Goal: Task Accomplishment & Management: Manage account settings

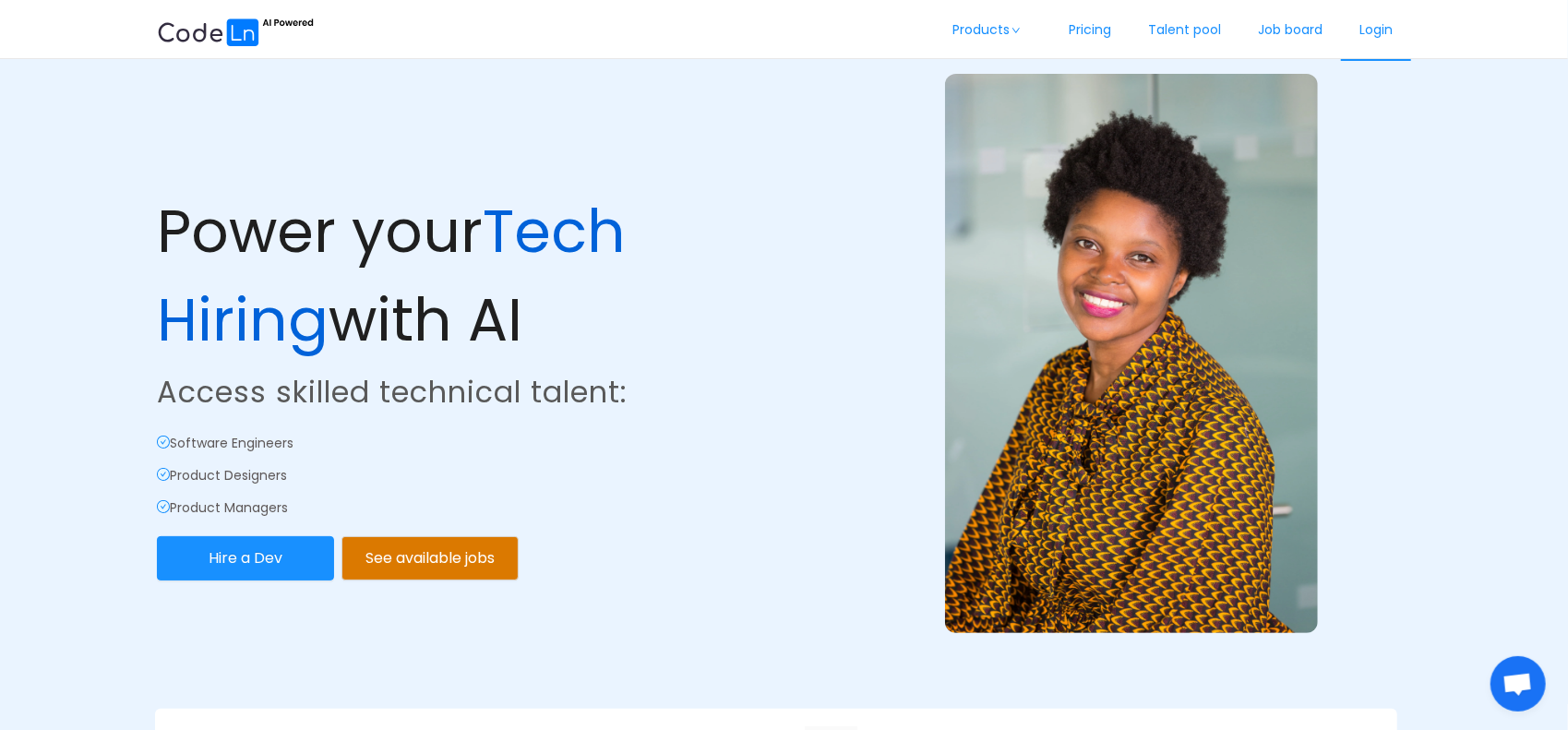
click at [1379, 29] on link "Login" at bounding box center [1376, 30] width 70 height 61
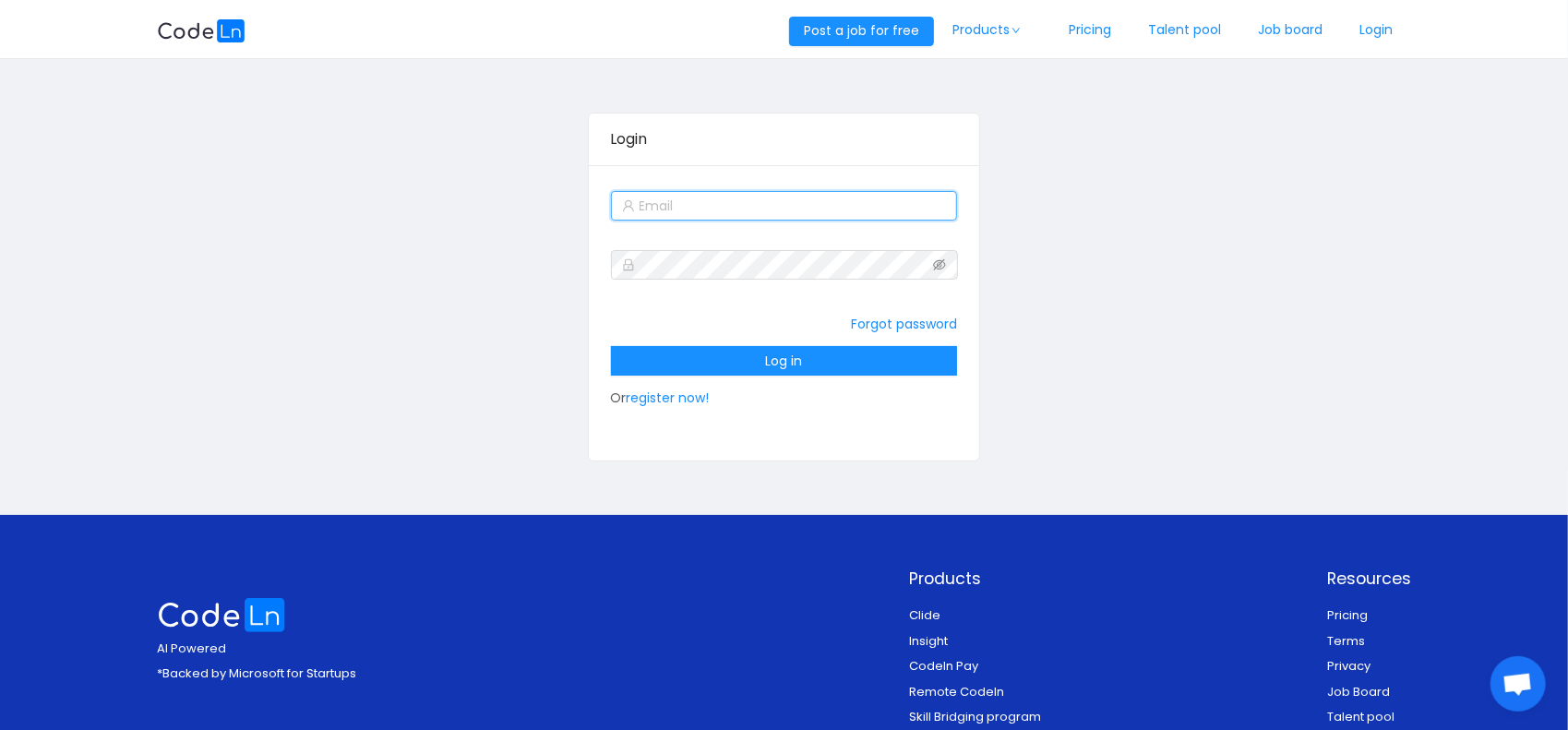
click at [756, 207] on input "text" at bounding box center [784, 206] width 347 height 29
type input "[EMAIL_ADDRESS][DOMAIN_NAME]"
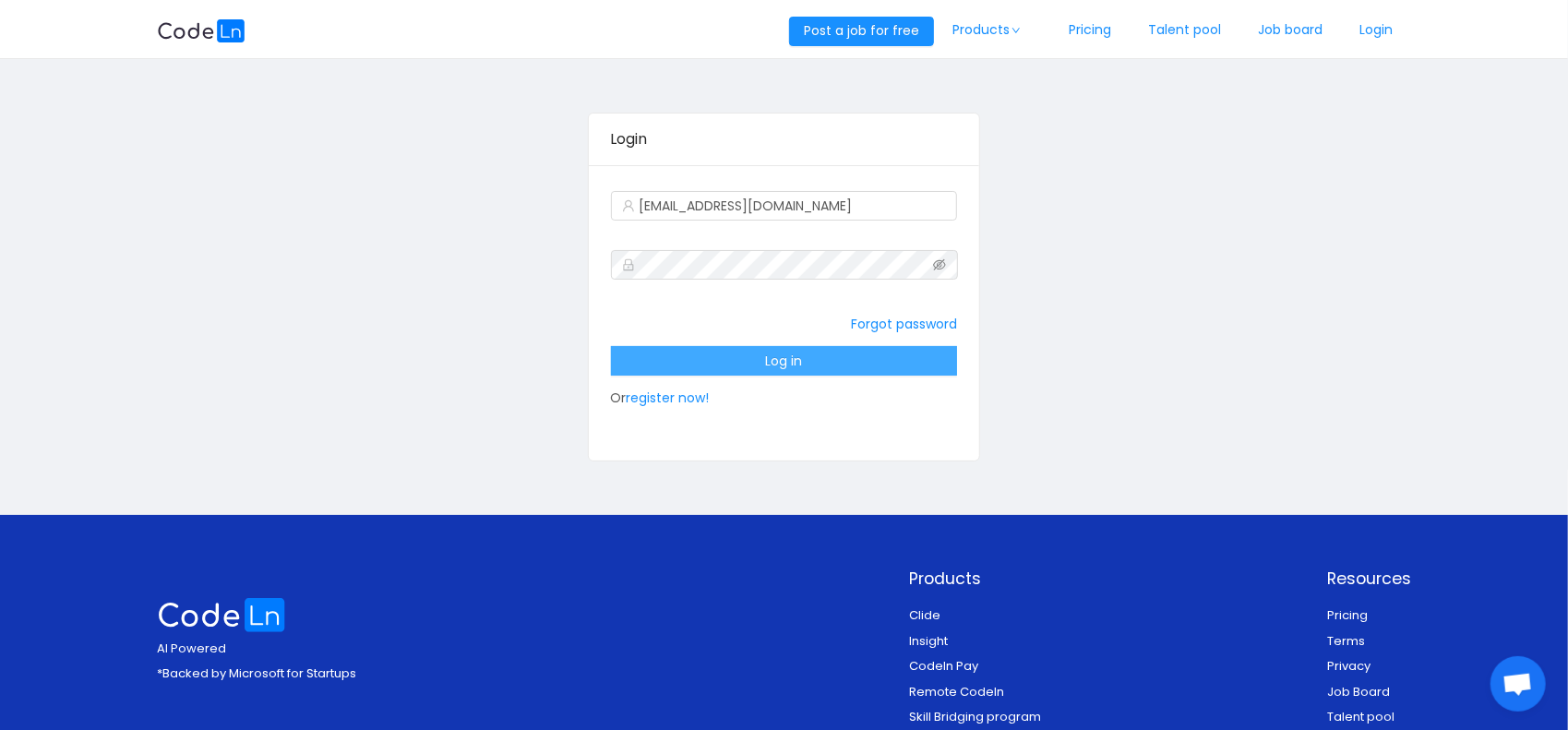
click at [805, 355] on button "Log in" at bounding box center [784, 361] width 347 height 29
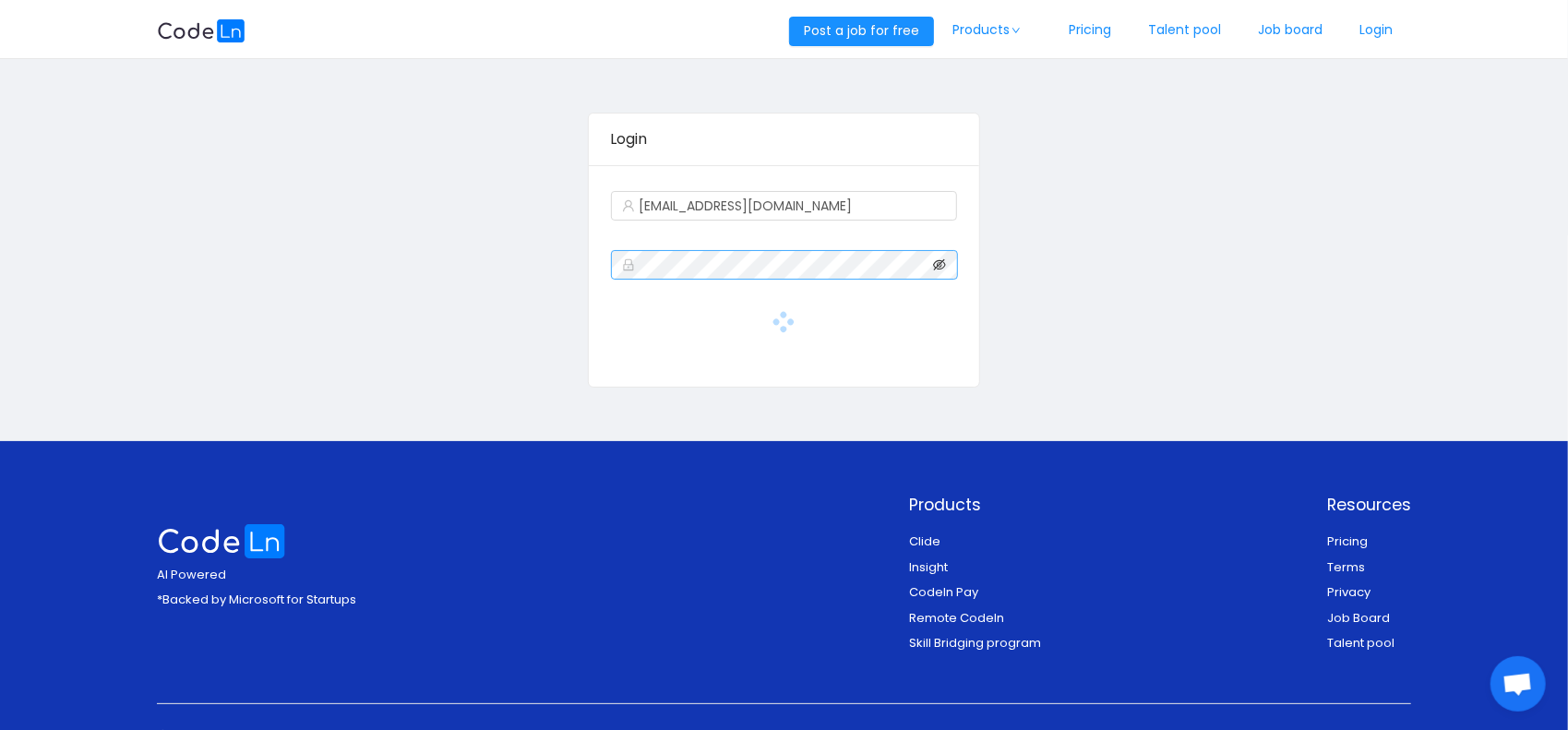
click at [944, 261] on icon "icon: eye-invisible" at bounding box center [939, 264] width 13 height 13
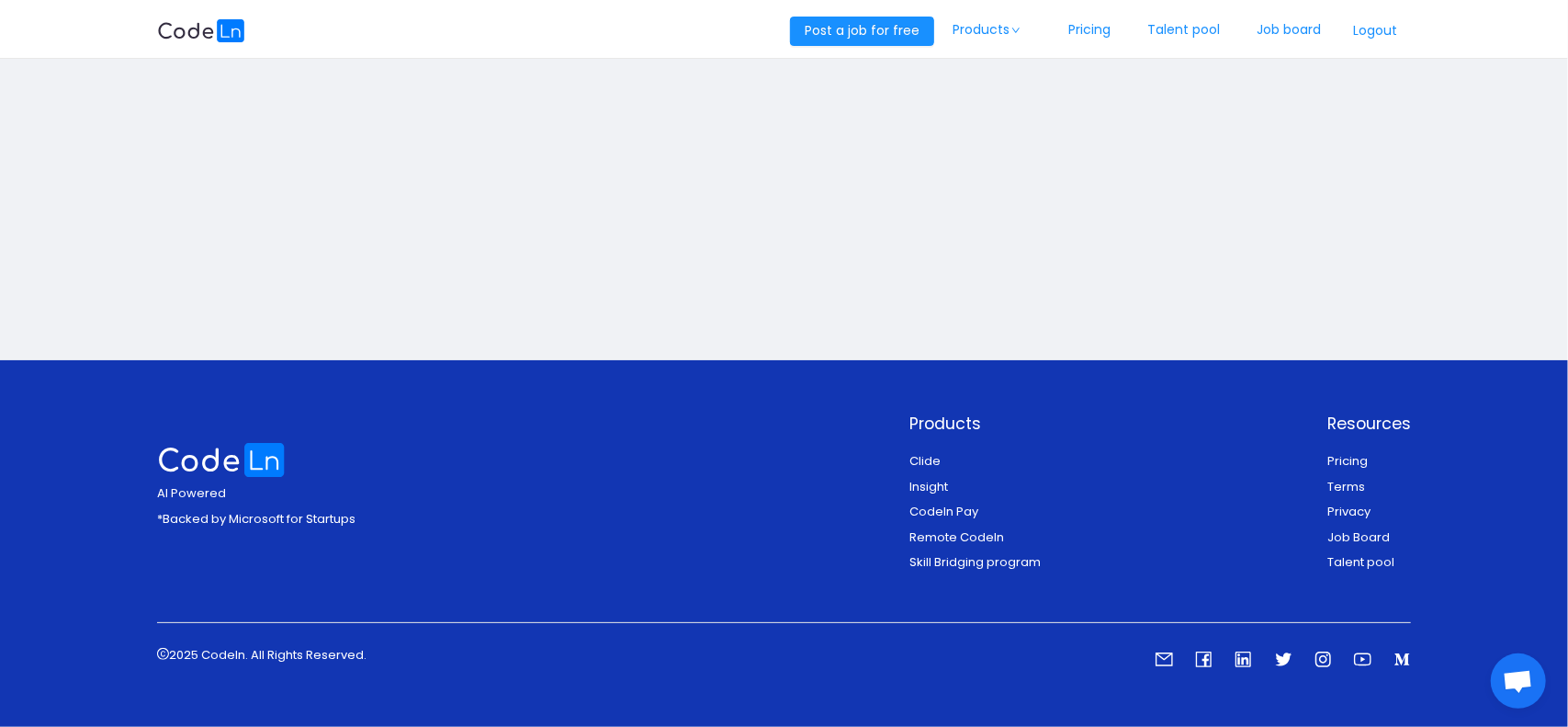
click at [1092, 346] on main at bounding box center [784, 210] width 1568 height 301
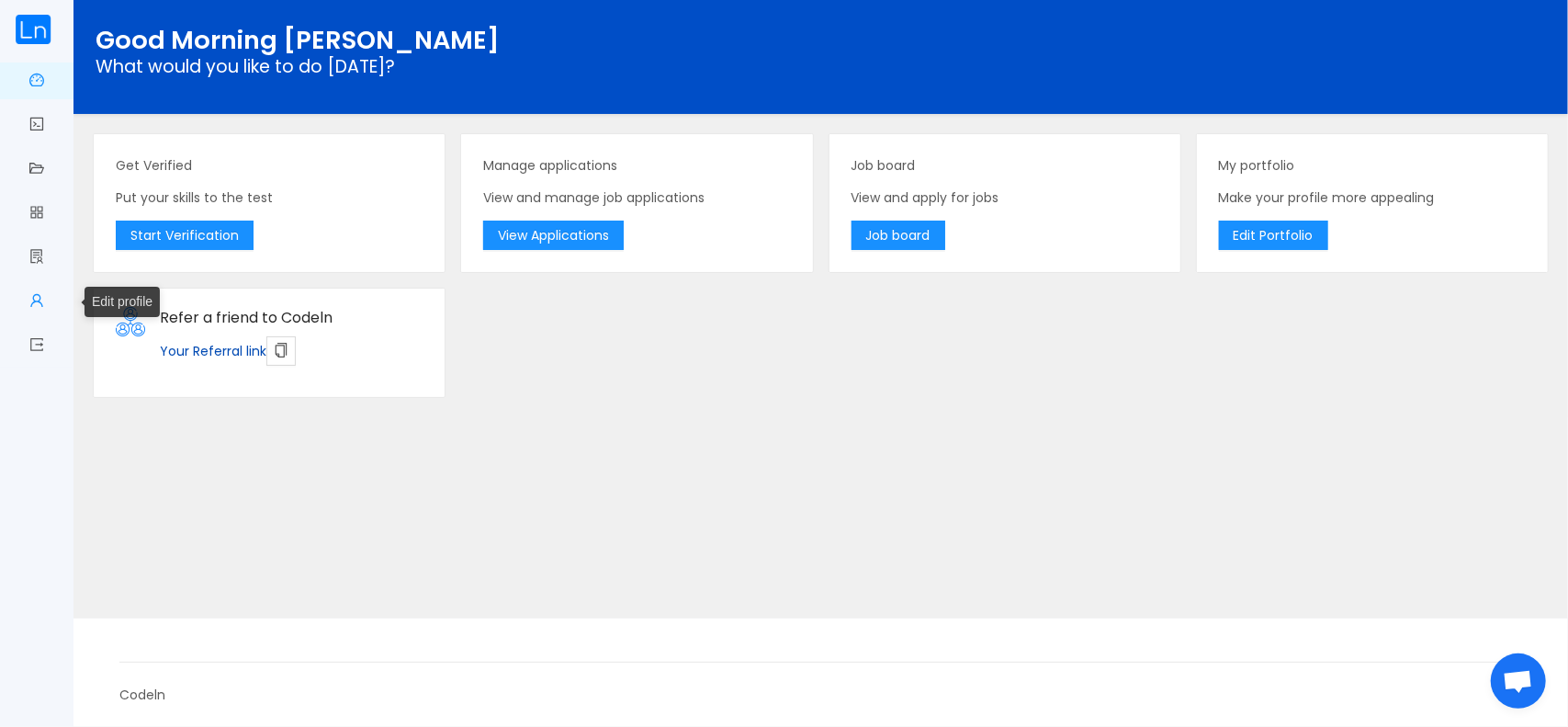
click at [44, 298] on span "Edit profile" at bounding box center [44, 301] width 0 height 37
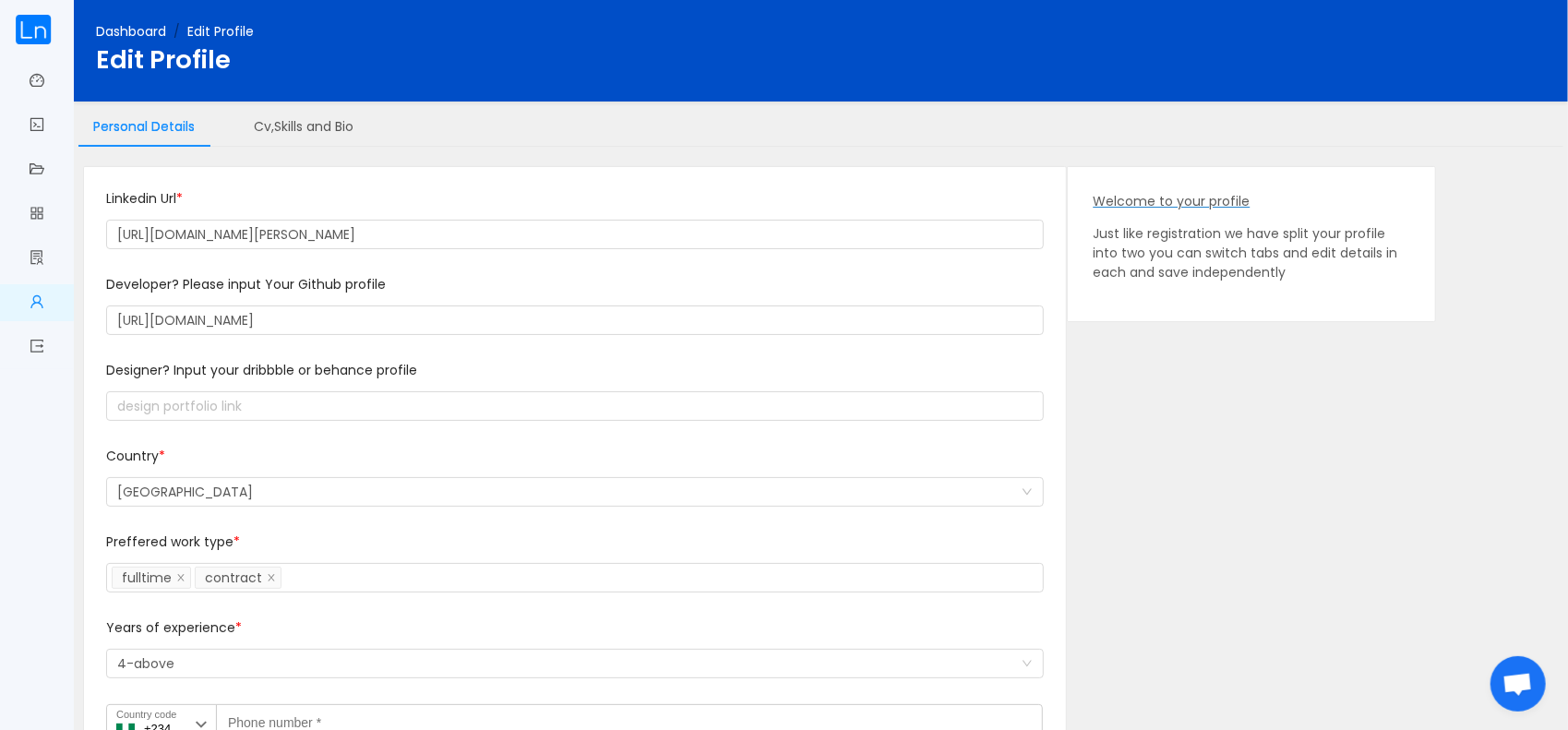
click at [211, 32] on span "Edit Profile" at bounding box center [220, 31] width 67 height 18
click at [29, 79] on link "Dashboard" at bounding box center [36, 82] width 15 height 39
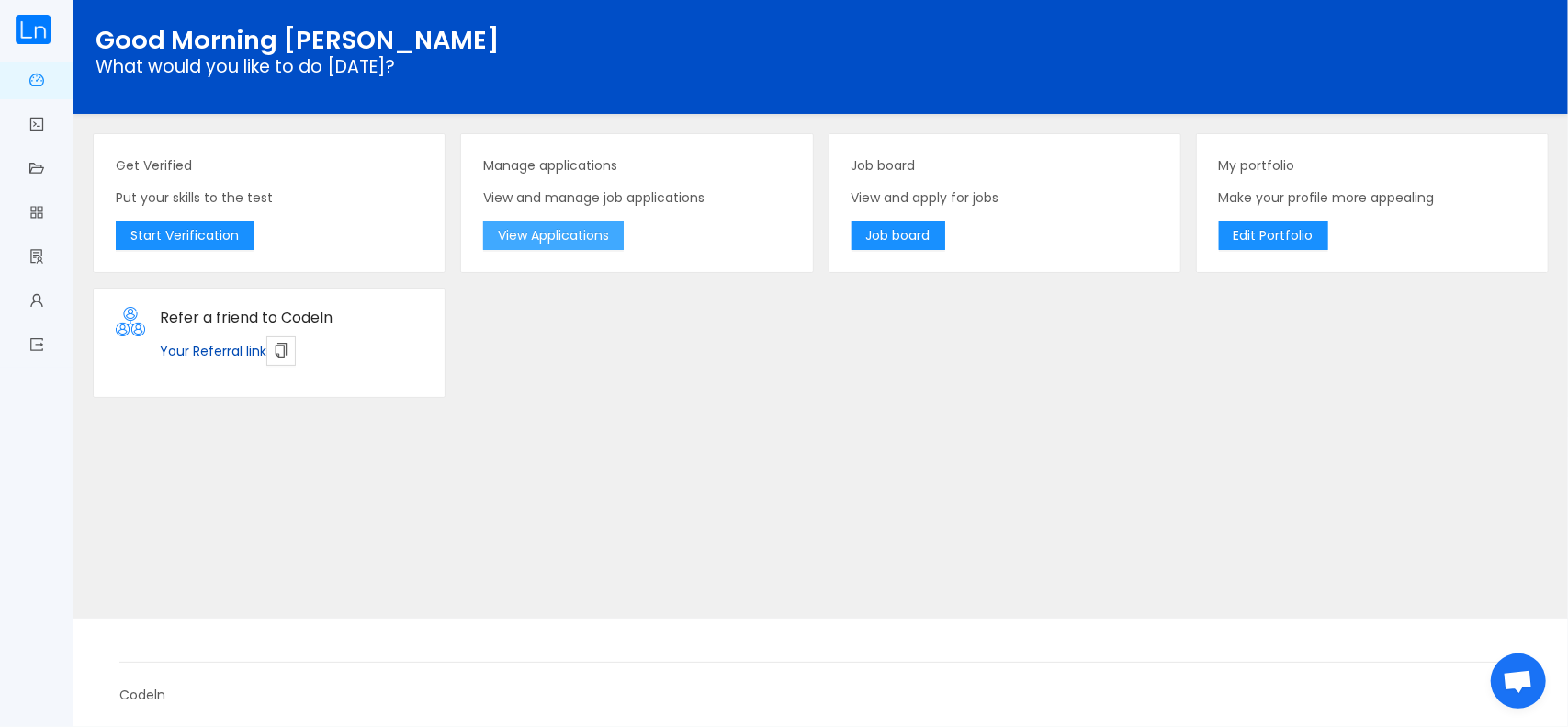
click at [544, 229] on button "View Applications" at bounding box center [554, 235] width 141 height 29
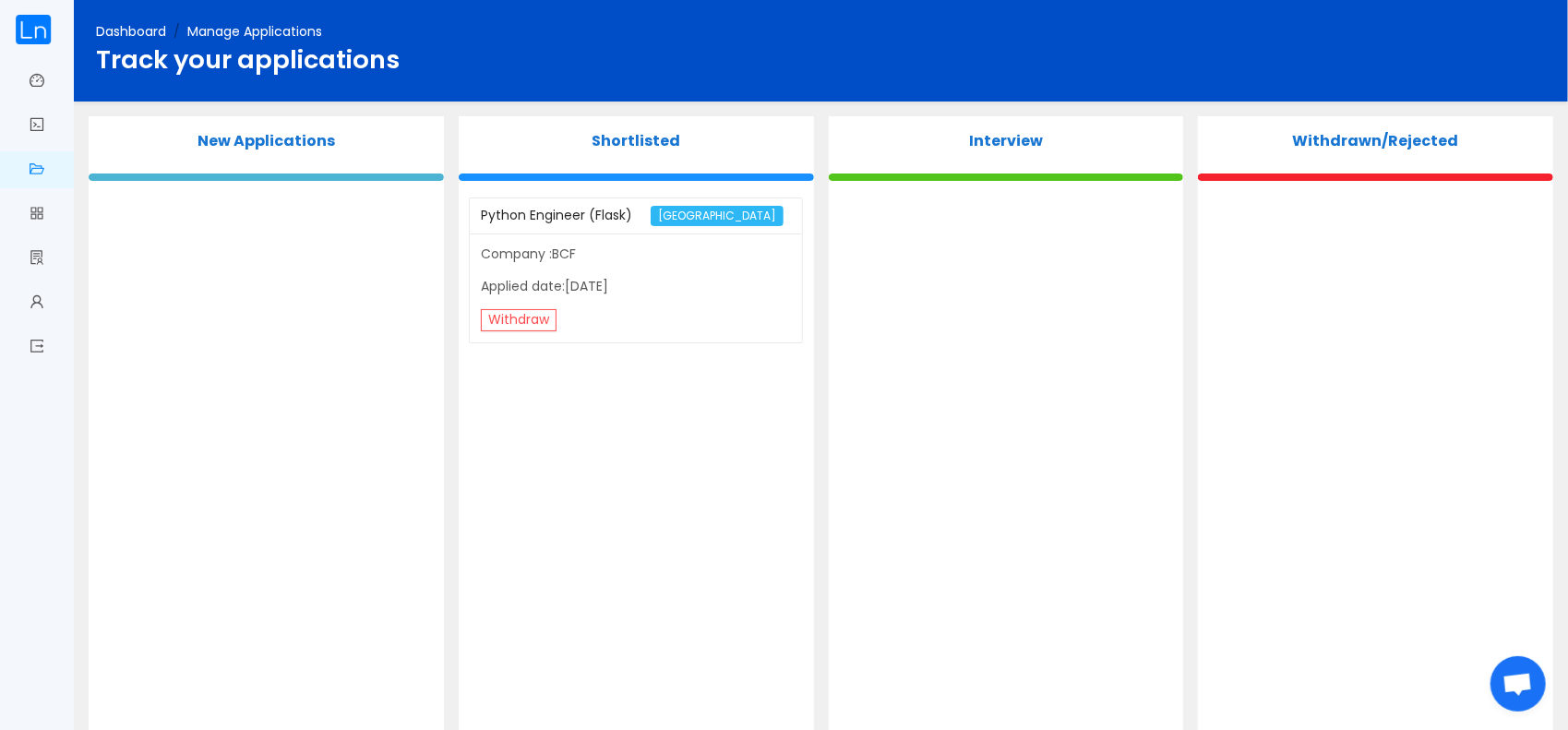
scroll to position [143, 0]
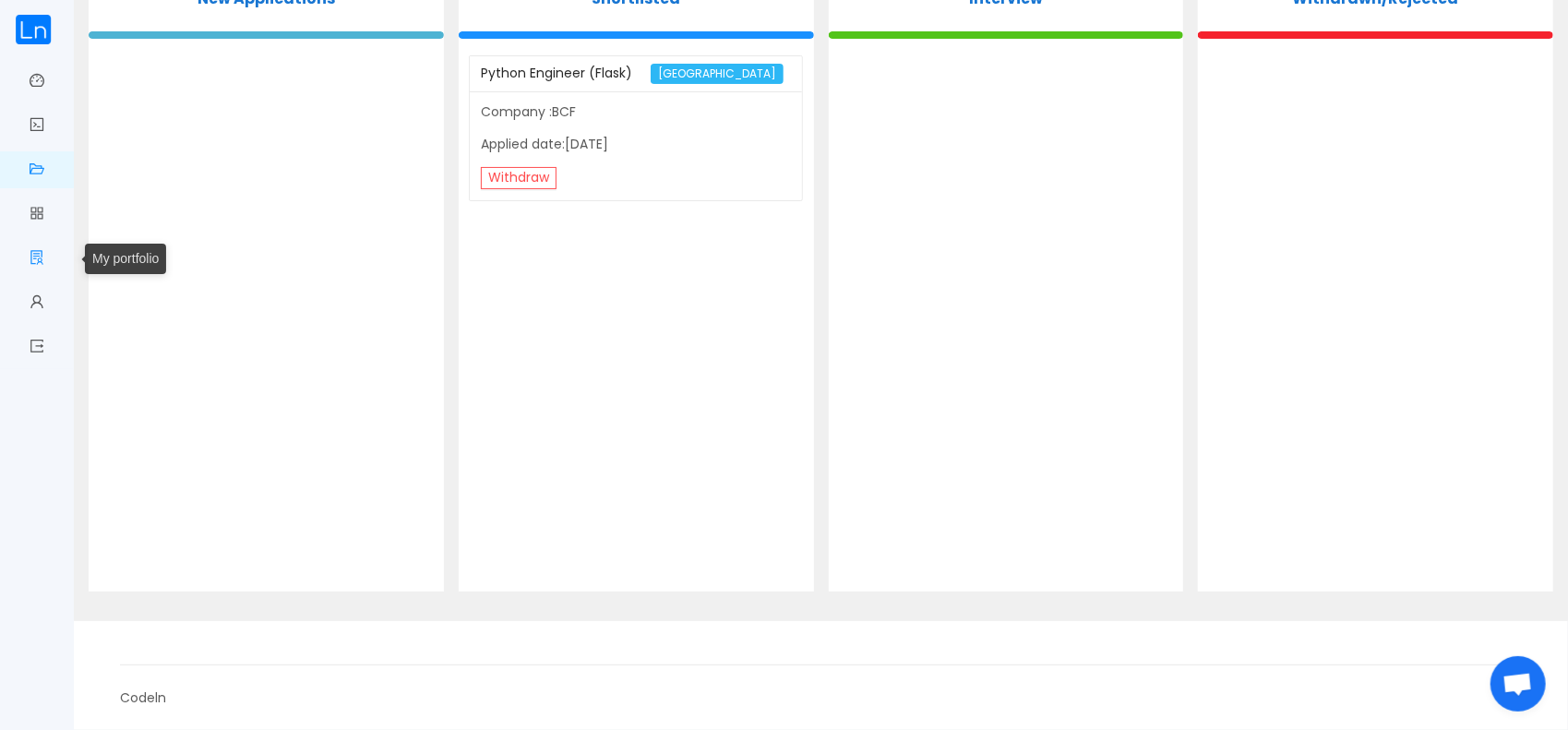
click at [30, 248] on link "My portfolio" at bounding box center [36, 259] width 15 height 39
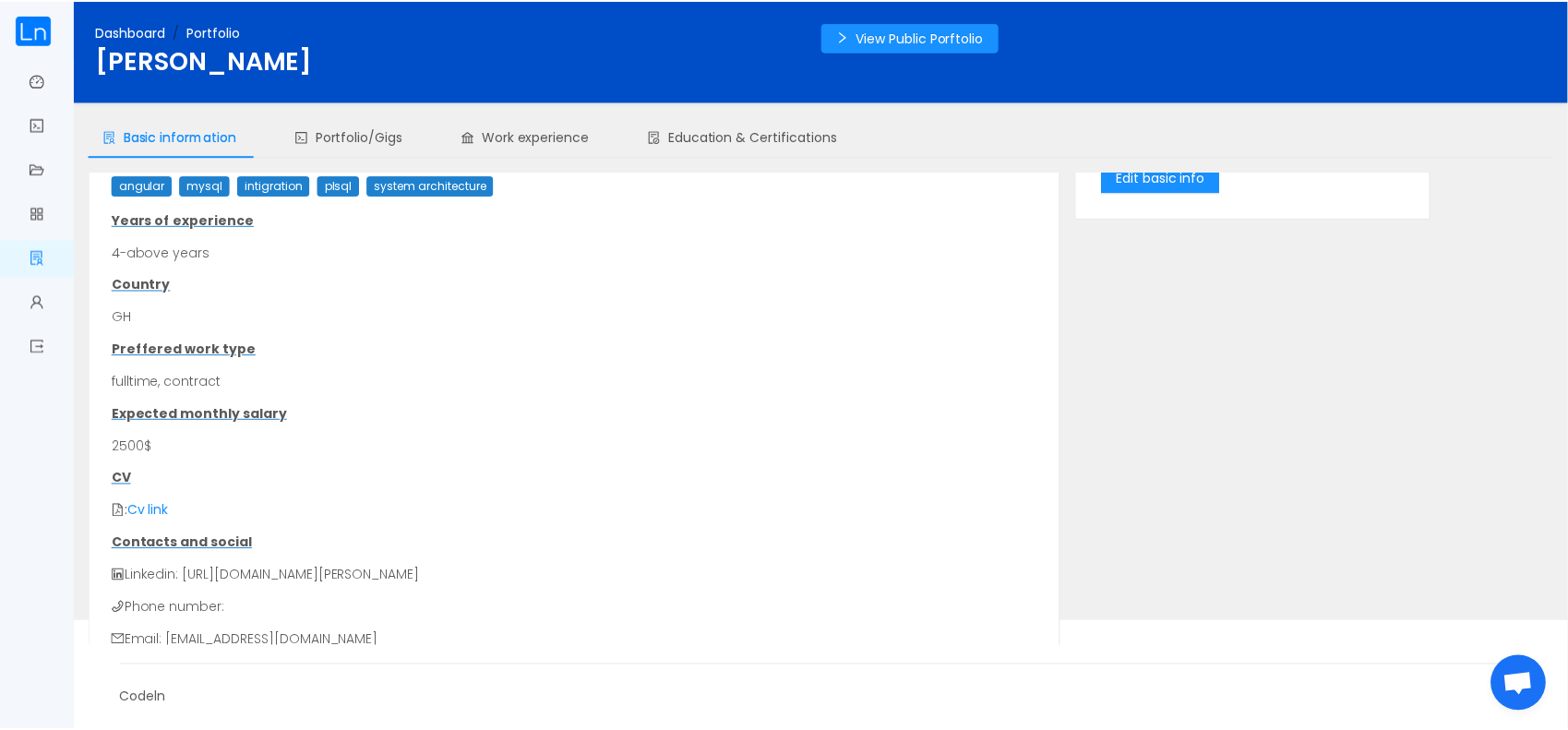
scroll to position [190, 0]
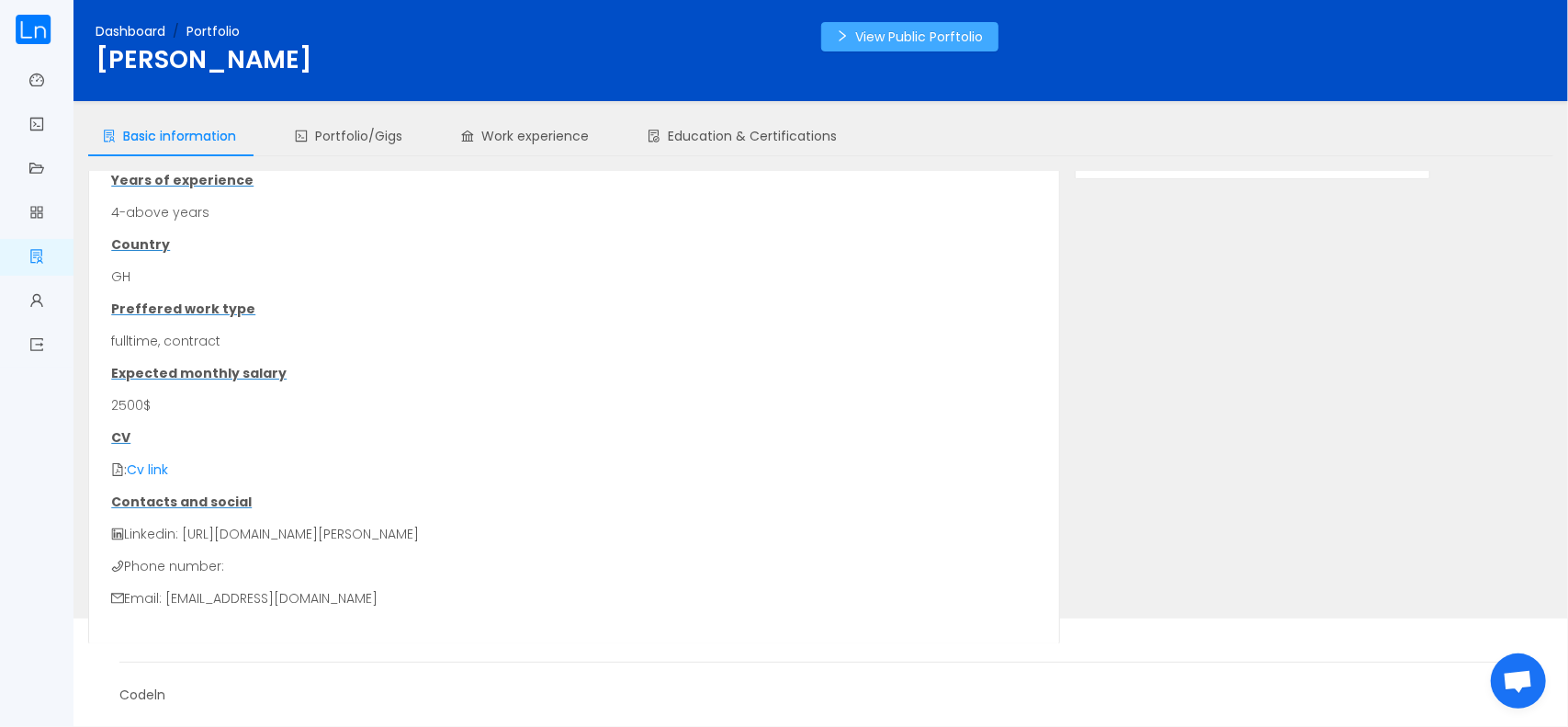
click at [918, 47] on button "View Public Porftolio" at bounding box center [910, 37] width 178 height 29
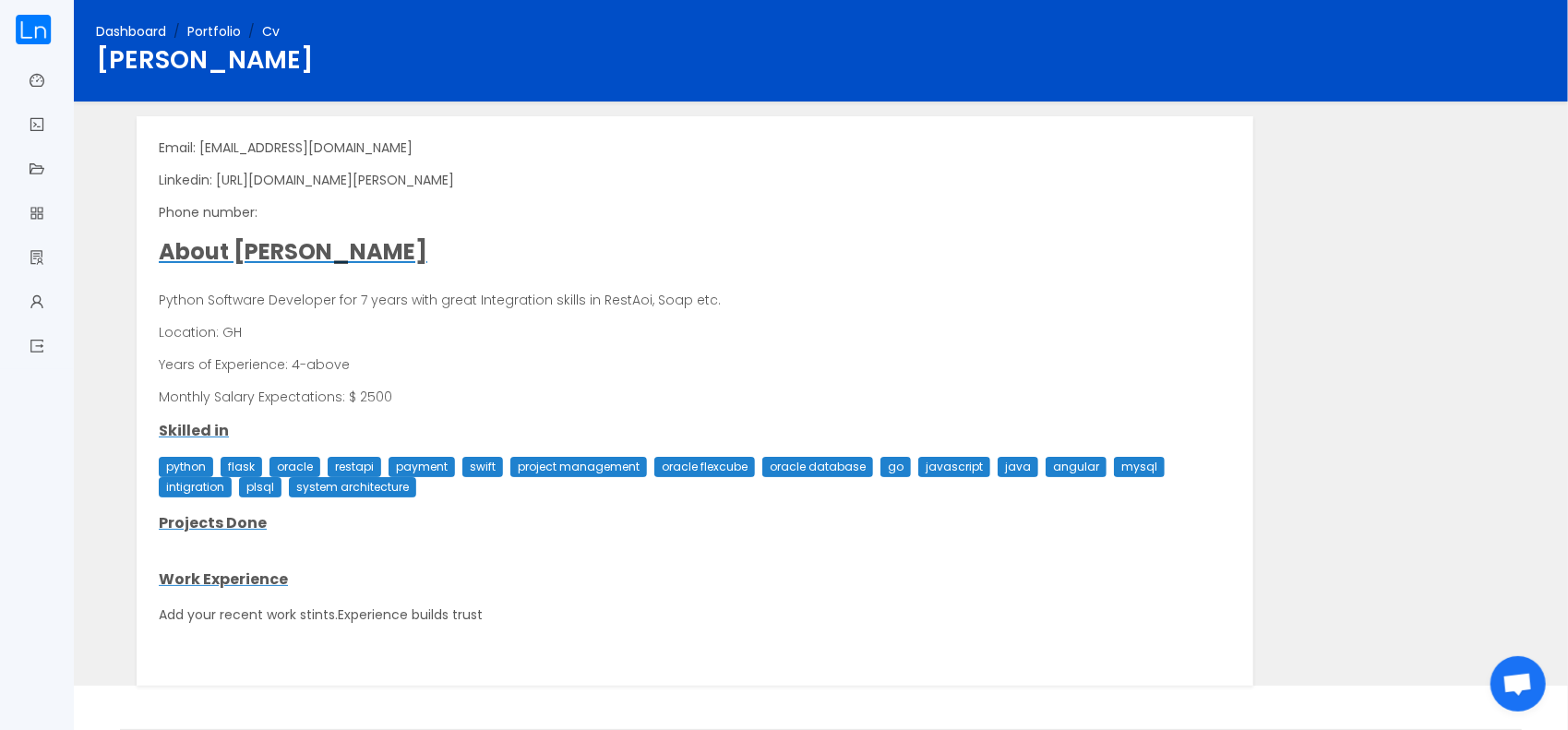
drag, startPoint x: 1242, startPoint y: 165, endPoint x: 1235, endPoint y: 305, distance: 140.2
click at [1235, 305] on div "Email: [EMAIL_ADDRESS][DOMAIN_NAME] Linkedin: [URL][DOMAIN_NAME][PERSON_NAME] P…" at bounding box center [694, 400] width 1116 height 569
click at [34, 347] on link "Logout" at bounding box center [36, 348] width 15 height 39
